Goal: Task Accomplishment & Management: Use online tool/utility

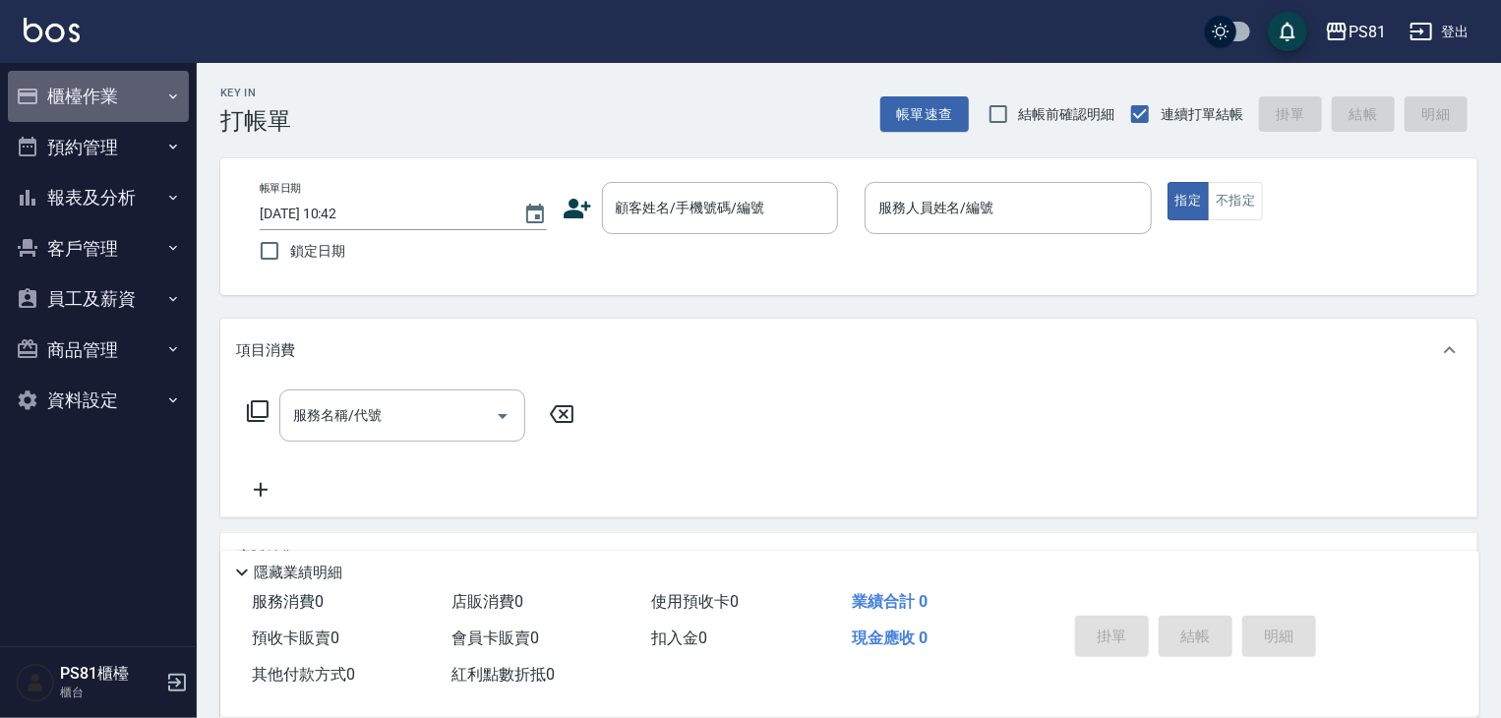
drag, startPoint x: 106, startPoint y: 91, endPoint x: 106, endPoint y: 104, distance: 12.8
click at [108, 90] on button "櫃檯作業" at bounding box center [98, 96] width 181 height 51
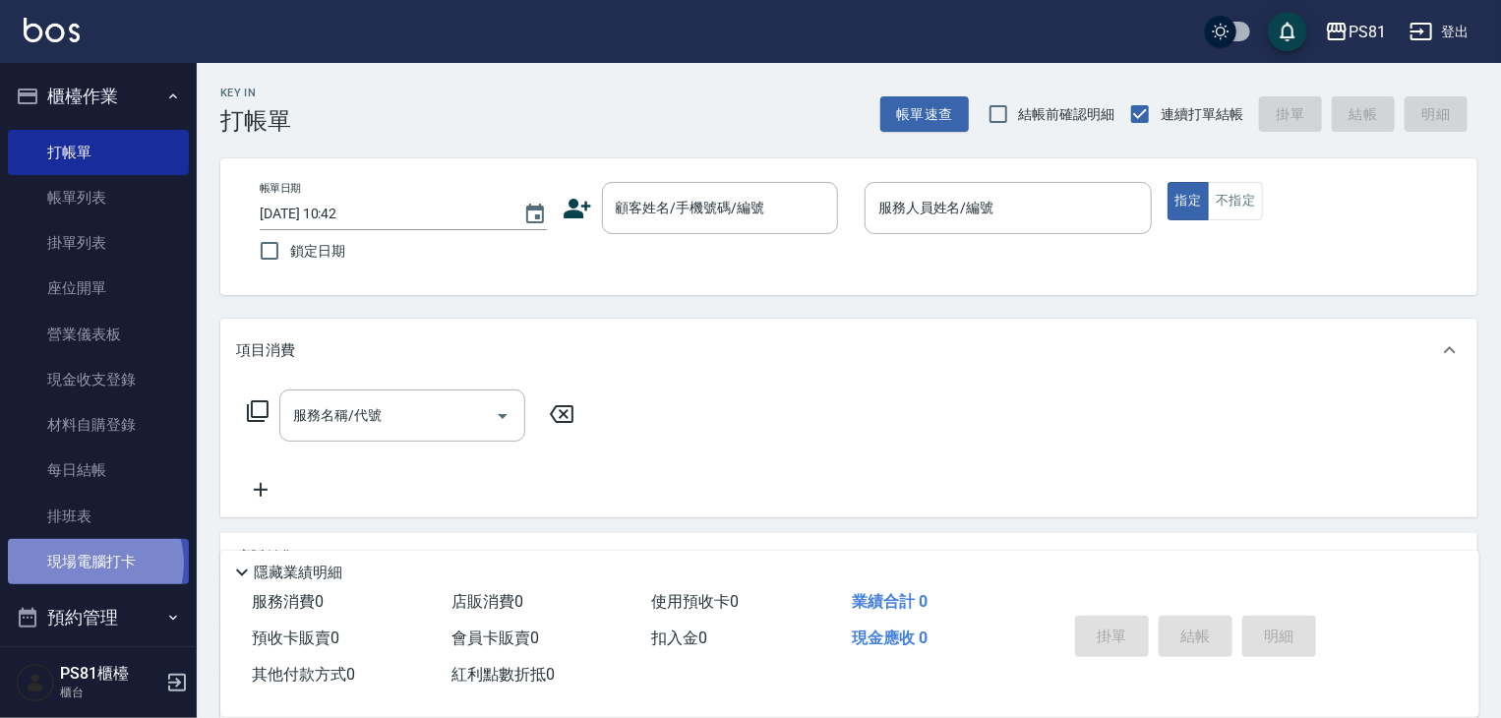
click at [95, 565] on link "現場電腦打卡" at bounding box center [98, 561] width 181 height 45
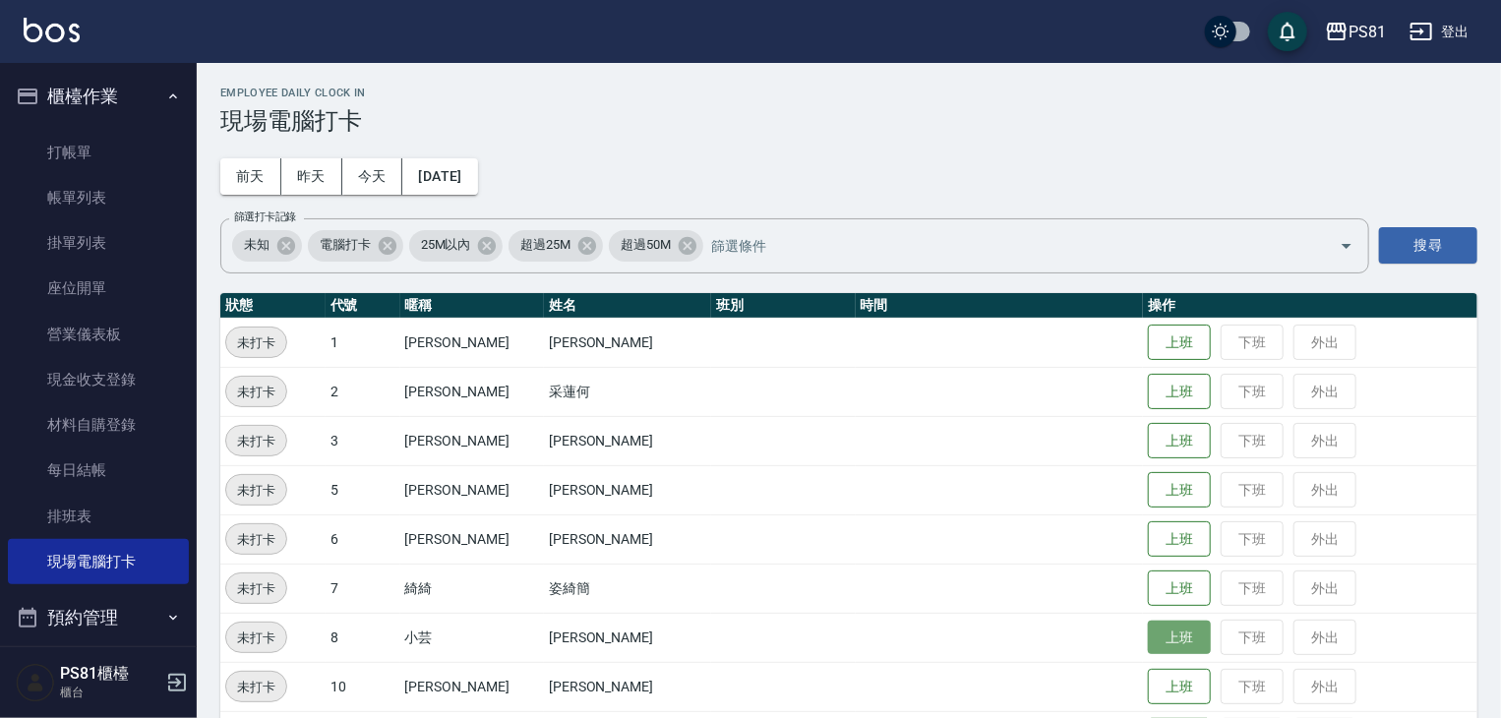
click at [1176, 631] on button "上班" at bounding box center [1179, 637] width 63 height 34
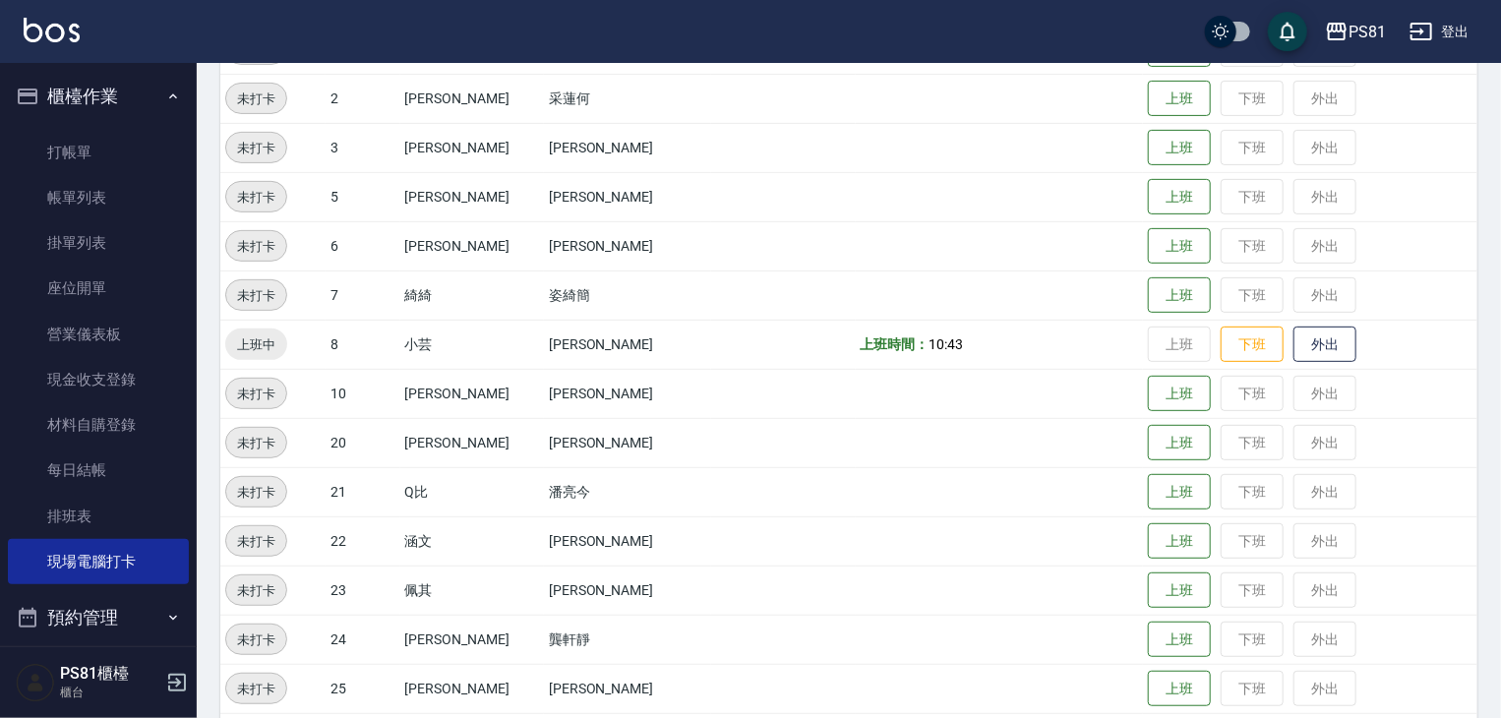
scroll to position [378, 0]
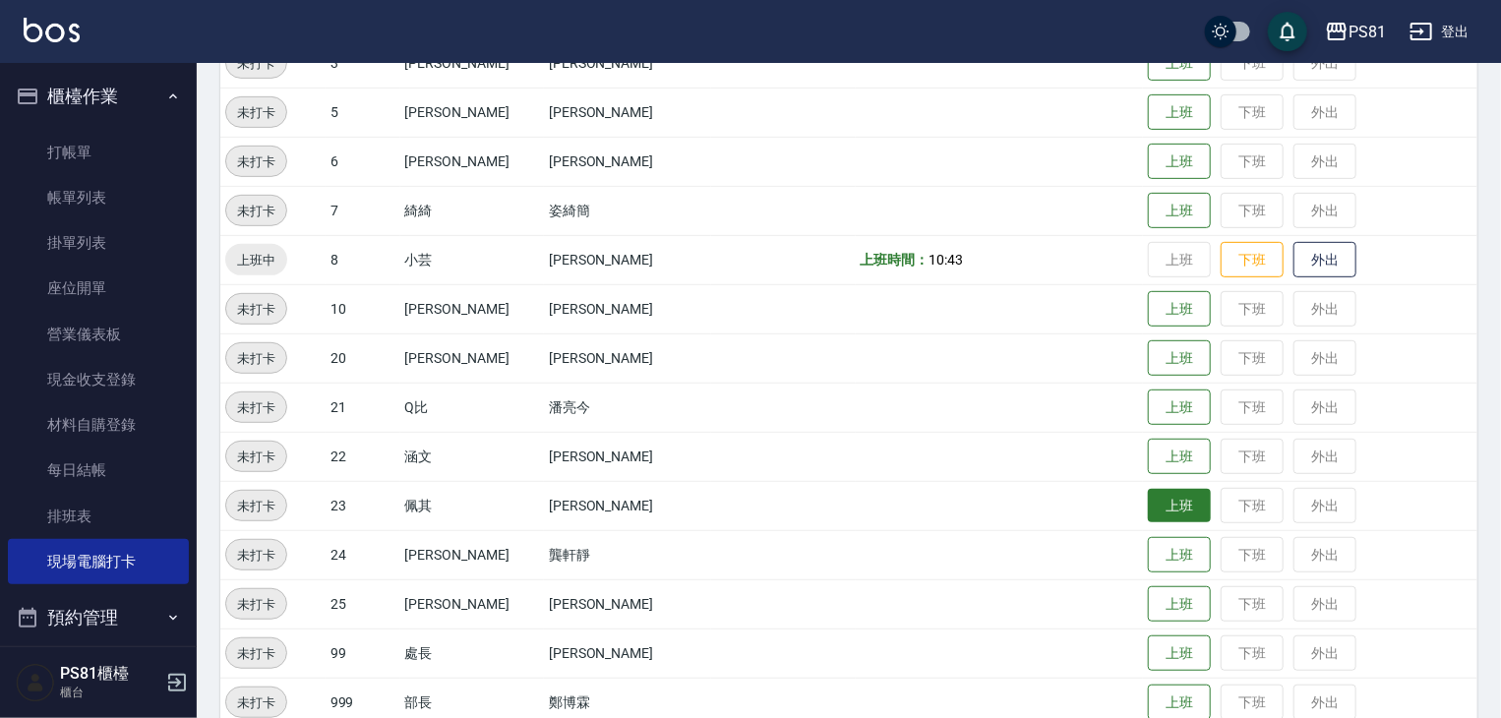
click at [1161, 506] on button "上班" at bounding box center [1179, 506] width 63 height 34
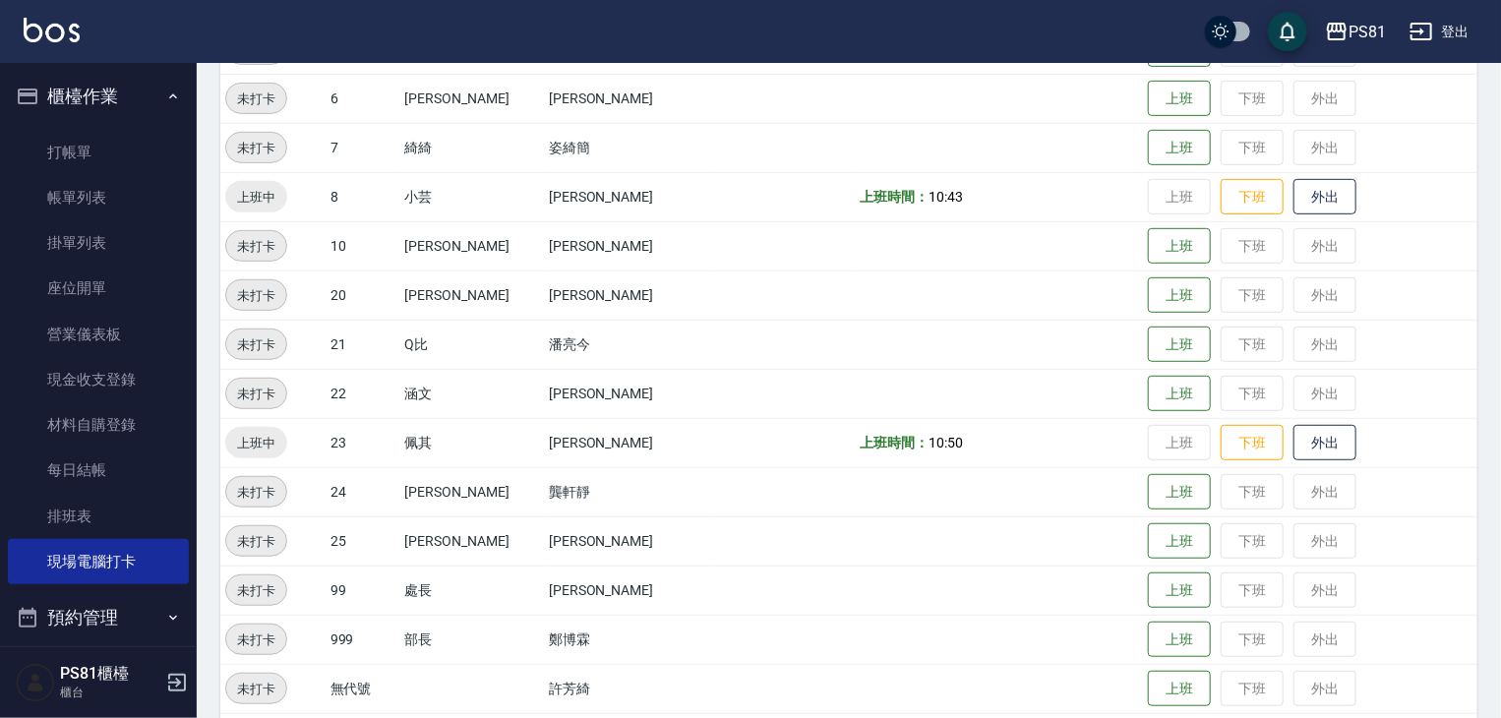
scroll to position [476, 0]
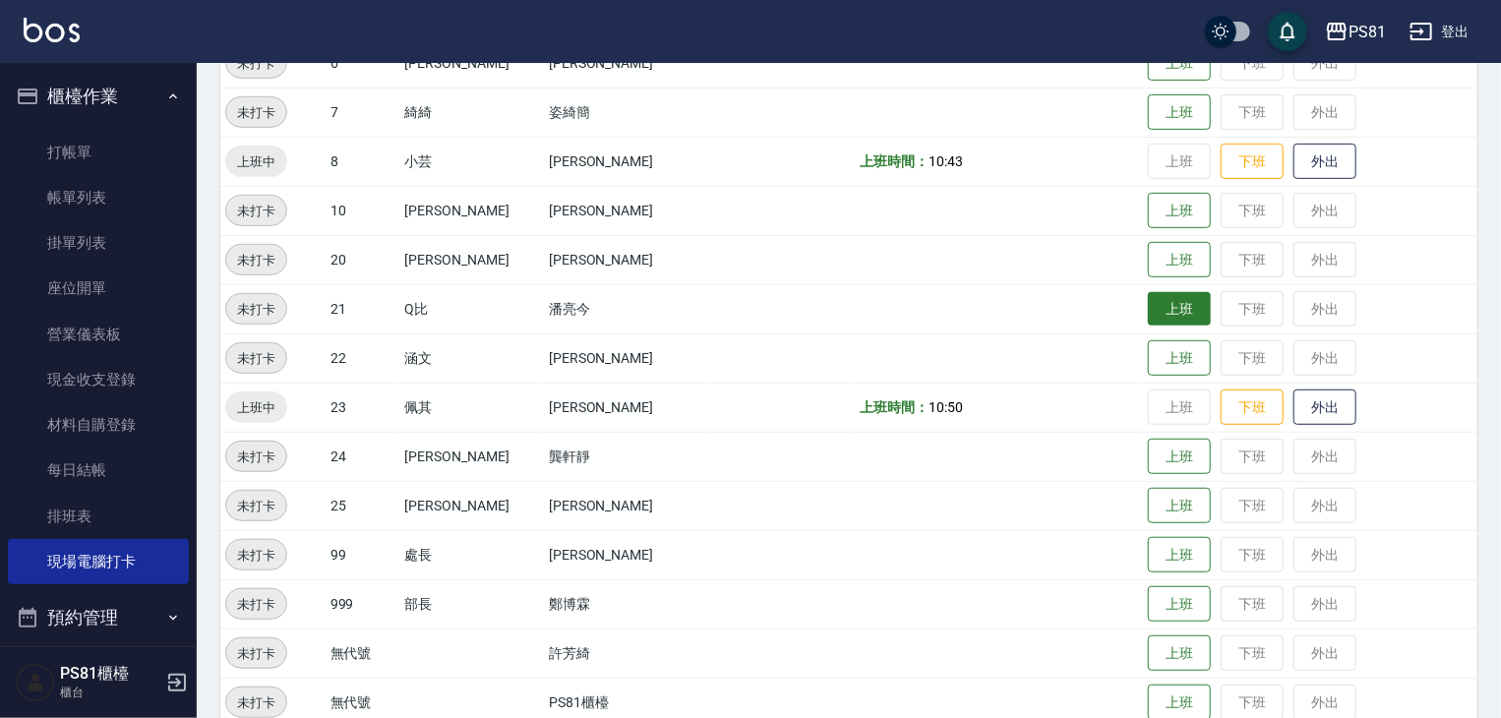
click at [1150, 302] on button "上班" at bounding box center [1179, 309] width 63 height 34
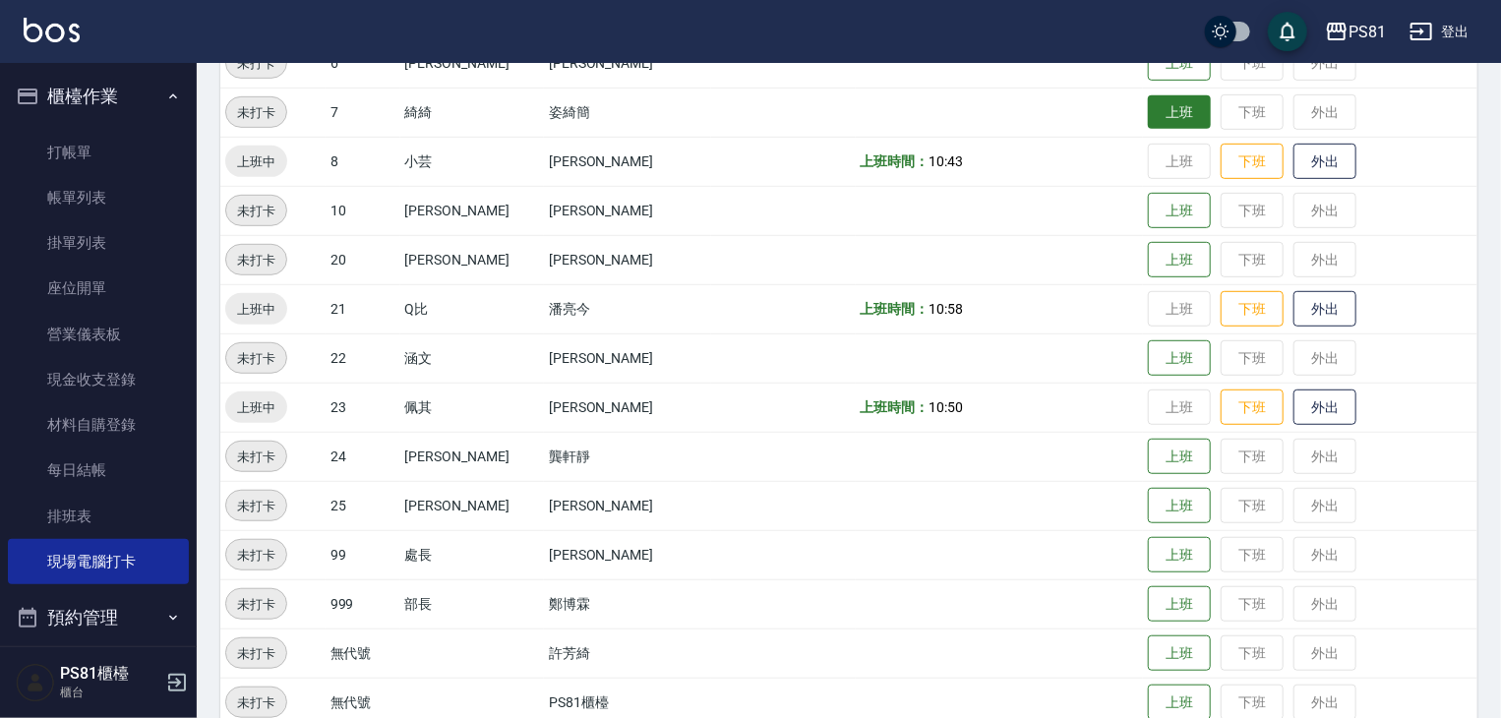
click at [1152, 115] on button "上班" at bounding box center [1179, 112] width 63 height 34
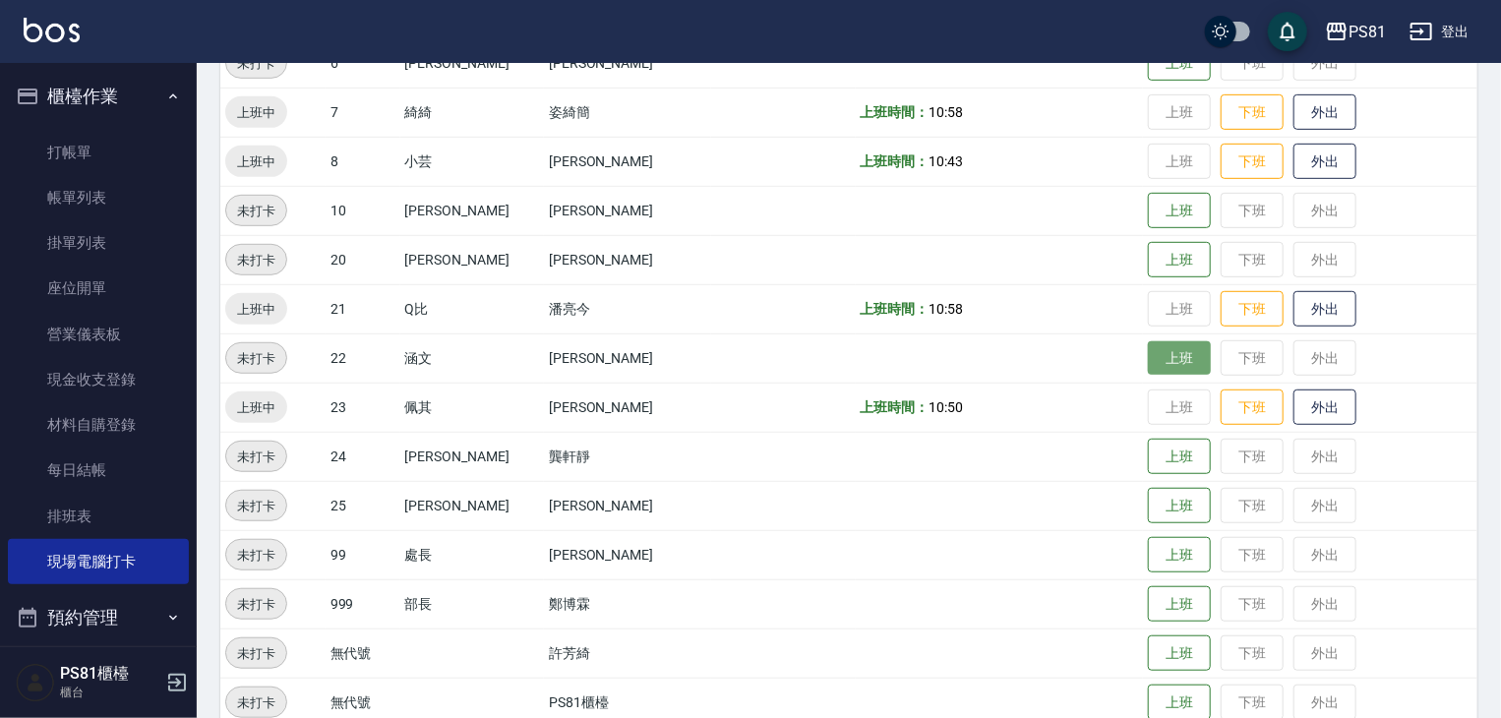
click at [1156, 359] on button "上班" at bounding box center [1179, 358] width 63 height 34
